Goal: Information Seeking & Learning: Learn about a topic

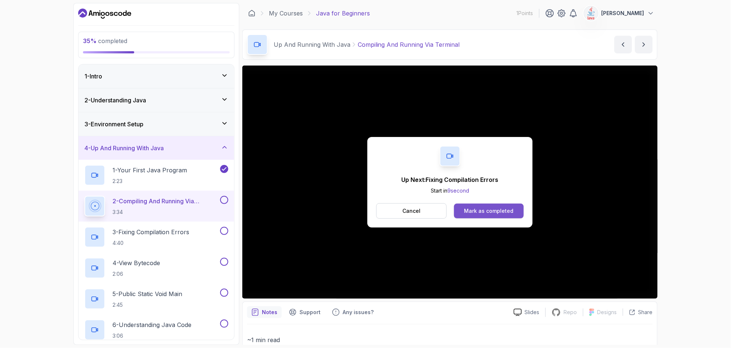
click at [482, 212] on div "Mark as completed" at bounding box center [488, 211] width 49 height 7
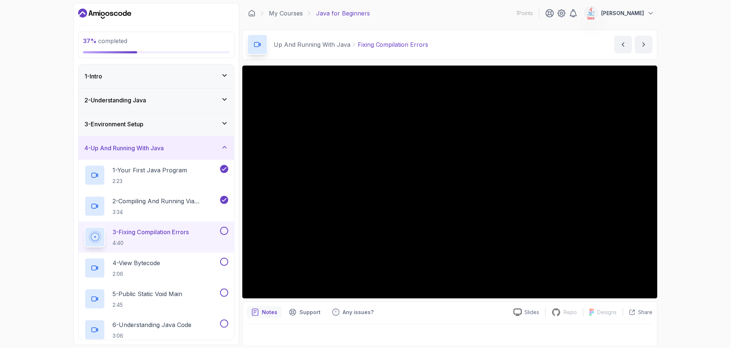
click at [220, 232] on button at bounding box center [224, 231] width 8 height 8
click at [224, 234] on icon at bounding box center [224, 230] width 7 height 7
click at [227, 227] on div at bounding box center [224, 231] width 10 height 8
click at [225, 230] on button at bounding box center [224, 231] width 8 height 8
click at [160, 264] on p "4 - View Bytecode" at bounding box center [136, 263] width 48 height 9
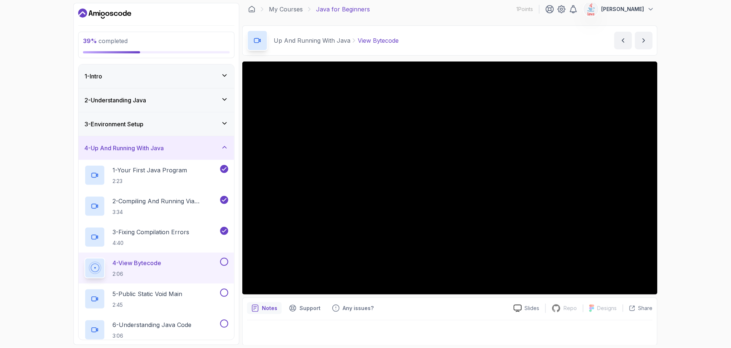
scroll to position [4, 0]
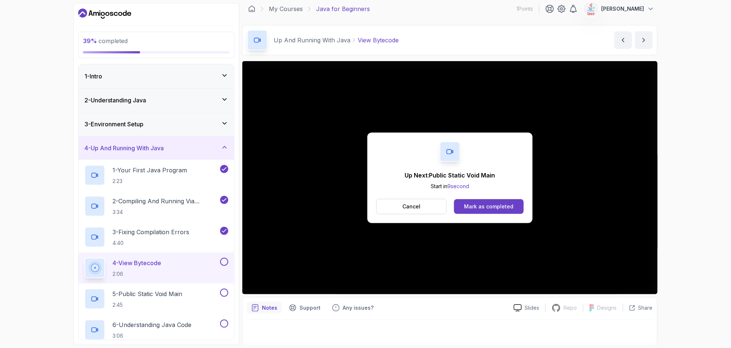
click at [489, 199] on div "Cancel Mark as completed" at bounding box center [449, 206] width 147 height 15
click at [489, 206] on div "Mark as completed" at bounding box center [488, 206] width 49 height 7
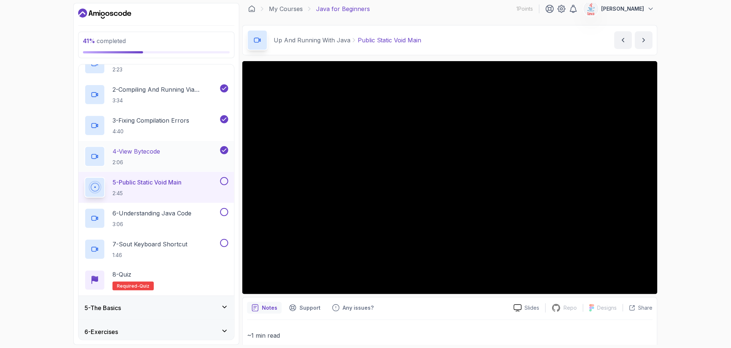
scroll to position [133, 0]
